Goal: Navigation & Orientation: Find specific page/section

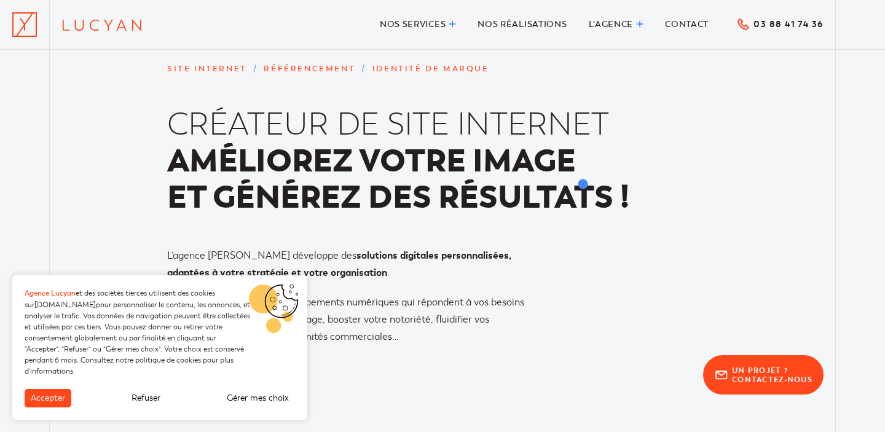
drag, startPoint x: 167, startPoint y: 121, endPoint x: 583, endPoint y: 184, distance: 421.5
click at [583, 184] on span "Créateur de site internet Améliorez votre image et générez des résultats !" at bounding box center [398, 161] width 462 height 109
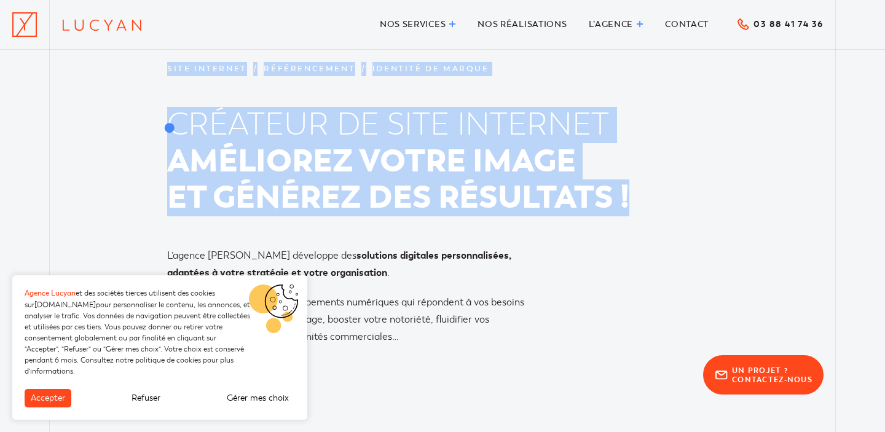
drag, startPoint x: 636, startPoint y: 195, endPoint x: 168, endPoint y: 125, distance: 473.1
click at [167, 127] on h1 "Créateur de site internet Améliorez votre image et générez des résultats !" at bounding box center [442, 161] width 551 height 109
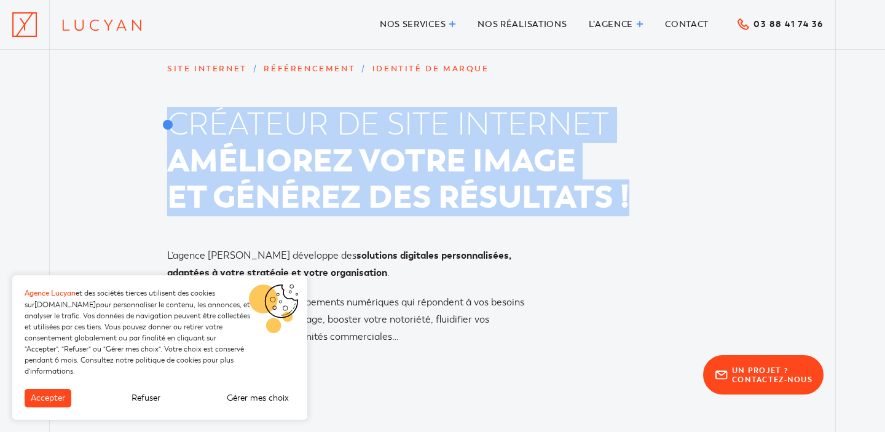
click at [168, 125] on span "Créateur de site internet" at bounding box center [398, 125] width 462 height 36
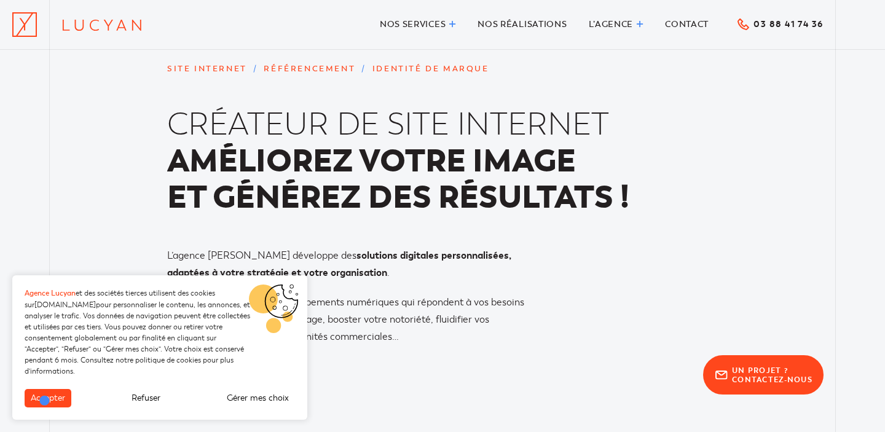
click at [45, 400] on button "Accepter" at bounding box center [48, 398] width 47 height 18
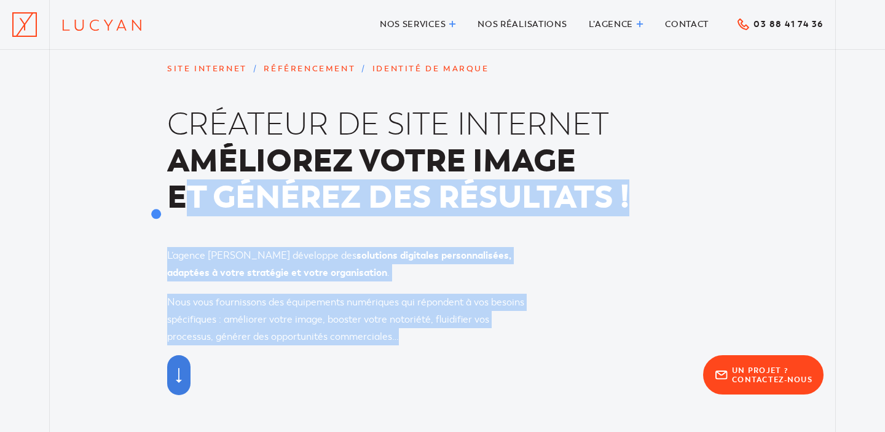
drag, startPoint x: 404, startPoint y: 338, endPoint x: 186, endPoint y: 199, distance: 259.2
click at [186, 199] on div "Site internet / Référencement / Identité de marque Créateur de site internet Am…" at bounding box center [442, 203] width 563 height 283
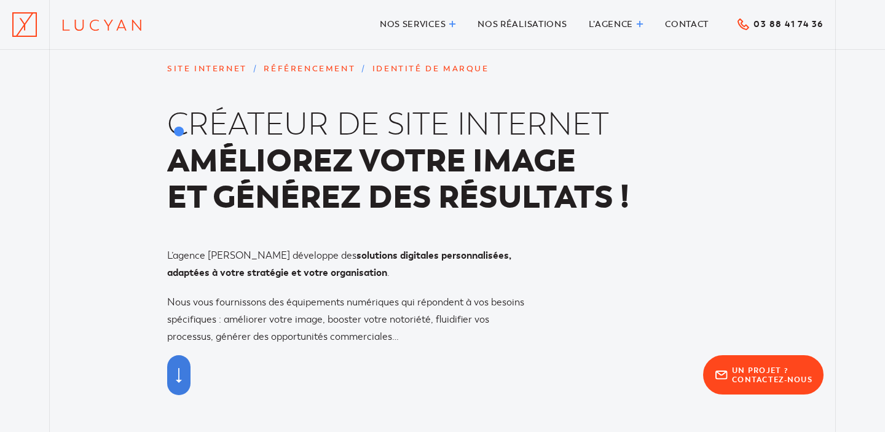
click at [178, 130] on span "Créateur de site internet" at bounding box center [398, 125] width 462 height 36
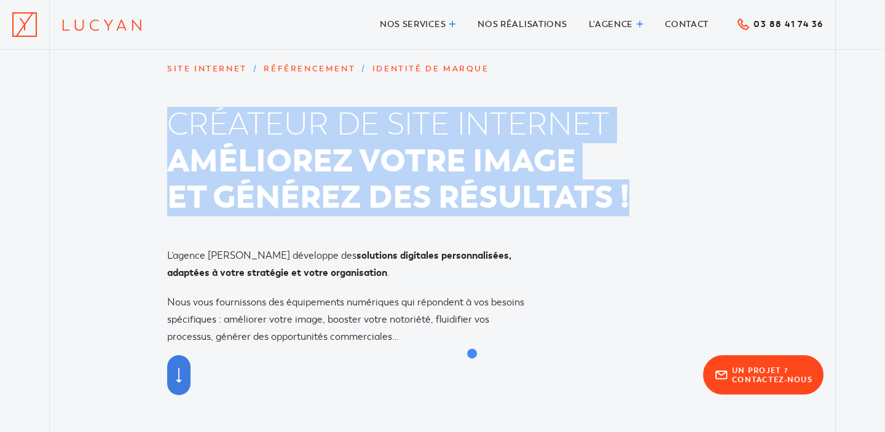
drag, startPoint x: 169, startPoint y: 122, endPoint x: 469, endPoint y: 356, distance: 380.5
click at [470, 355] on div "Site internet / Référencement / Identité de marque Créateur de site internet Am…" at bounding box center [442, 216] width 885 height 432
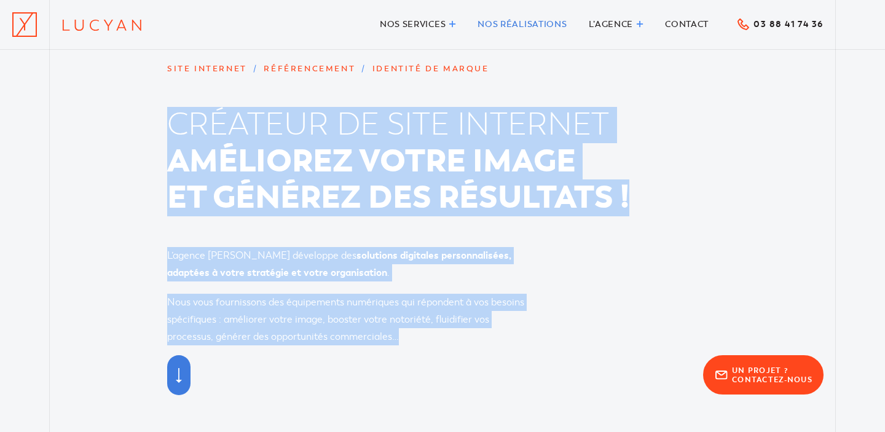
click at [507, 27] on span "Nos réalisations" at bounding box center [522, 24] width 89 height 10
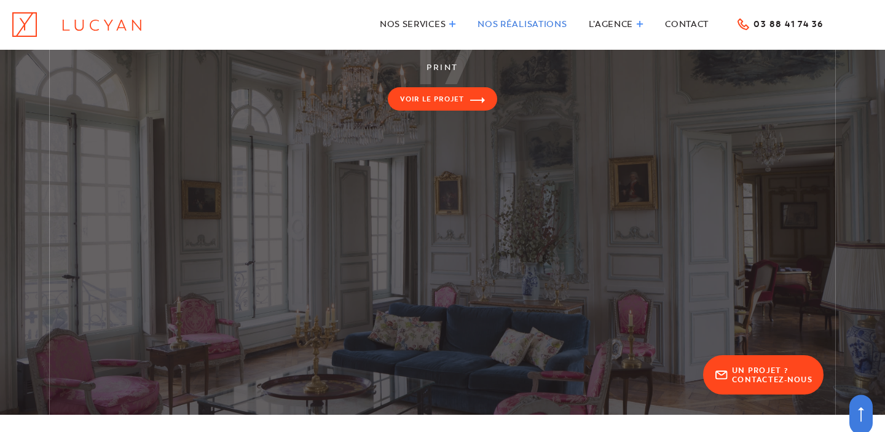
scroll to position [3837, 0]
